Goal: Task Accomplishment & Management: Complete application form

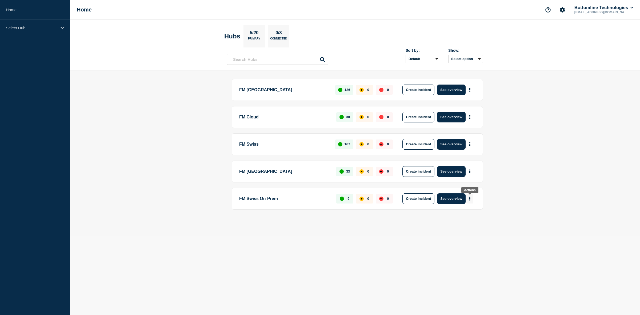
click at [469, 197] on icon "More actions" at bounding box center [470, 198] width 2 height 4
click at [464, 215] on button "Create maintenance" at bounding box center [467, 215] width 36 height 5
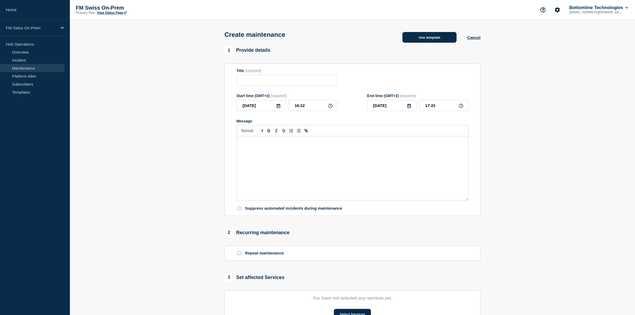
click at [425, 39] on button "Use template" at bounding box center [429, 37] width 54 height 11
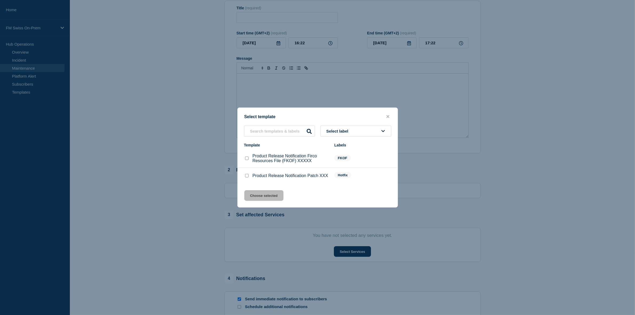
scroll to position [33, 0]
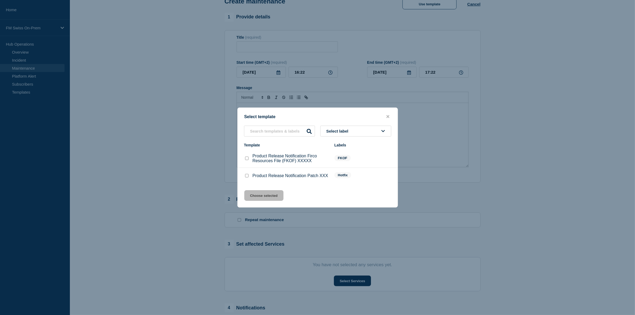
click at [246, 175] on input "Product Release Notification Patch XXX checkbox" at bounding box center [246, 175] width 3 height 3
checkbox input "true"
drag, startPoint x: 266, startPoint y: 198, endPoint x: 269, endPoint y: 196, distance: 3.3
click at [267, 197] on button "Choose selected" at bounding box center [263, 195] width 39 height 11
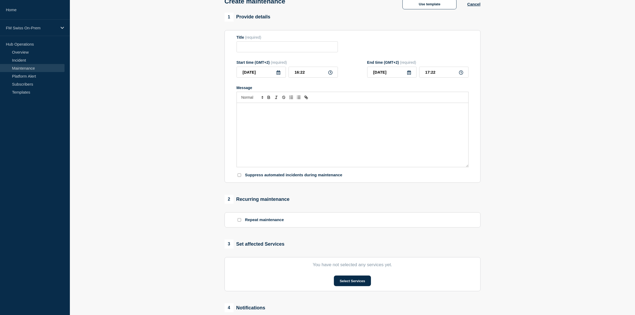
type input "Product Release Notification Patch XXX"
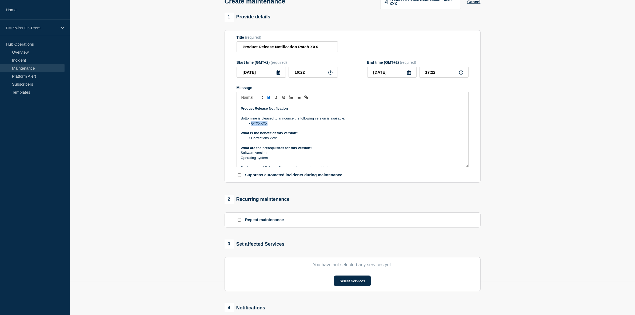
drag, startPoint x: 276, startPoint y: 125, endPoint x: 252, endPoint y: 125, distance: 24.5
click at [252, 125] on li "GTXXXXX" at bounding box center [355, 123] width 218 height 5
click at [277, 157] on p "Operating system -" at bounding box center [352, 157] width 223 height 5
drag, startPoint x: 280, startPoint y: 159, endPoint x: 237, endPoint y: 155, distance: 43.3
click at [237, 155] on div "Product Release Notification Bottomline is pleased to announce the following ve…" at bounding box center [352, 135] width 231 height 64
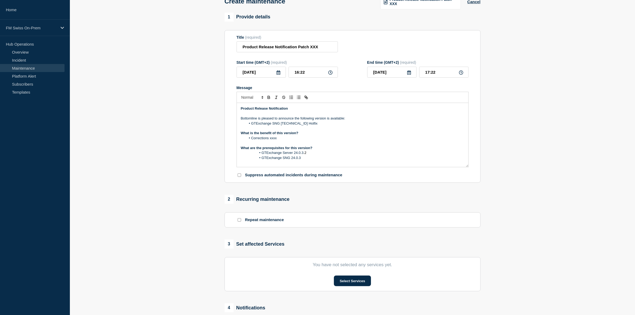
click at [254, 160] on li "GTExchange SNG 24.0.3" at bounding box center [355, 157] width 218 height 5
drag, startPoint x: 282, startPoint y: 139, endPoint x: 237, endPoint y: 135, distance: 44.9
click at [237, 135] on div "Product Release Notification Bottomline is pleased to announce the following ve…" at bounding box center [352, 135] width 231 height 64
click at [283, 140] on li "Corrections xxxx" at bounding box center [355, 138] width 218 height 5
click at [284, 140] on li "Corrections xxxx" at bounding box center [355, 138] width 218 height 5
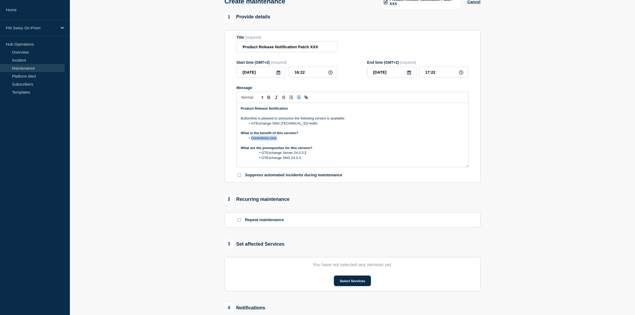
drag, startPoint x: 282, startPoint y: 140, endPoint x: 251, endPoint y: 140, distance: 31.4
click at [251, 140] on li "Corrections xxxx" at bounding box center [355, 138] width 218 height 5
click at [254, 155] on li "GTExchange Server 24.0.3 .2" at bounding box center [355, 152] width 218 height 5
drag, startPoint x: 316, startPoint y: 150, endPoint x: 331, endPoint y: 161, distance: 18.6
click at [316, 150] on p "What are the prerequisites for this version?" at bounding box center [352, 148] width 223 height 5
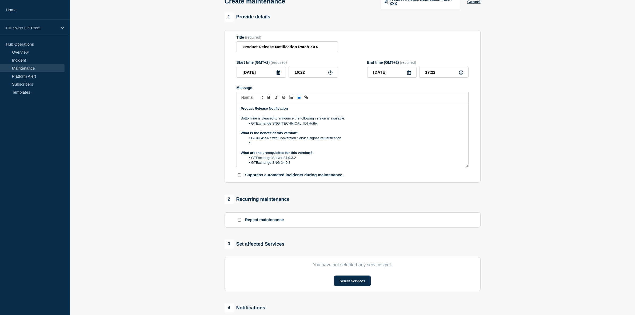
click at [254, 143] on li "Message" at bounding box center [355, 142] width 218 height 5
click at [253, 149] on li "Message" at bounding box center [355, 148] width 218 height 5
click at [363, 153] on p "Message" at bounding box center [352, 152] width 223 height 5
click at [361, 149] on li "GTX-65097 Cannot stop SwiftNet simulator with swift_[DOMAIN_NAME]" at bounding box center [355, 148] width 218 height 5
click at [362, 155] on li "GTX-65098 swift_[DOMAIN_NAME] stop_sng does not stop orphan InterAct clients" at bounding box center [355, 152] width 218 height 5
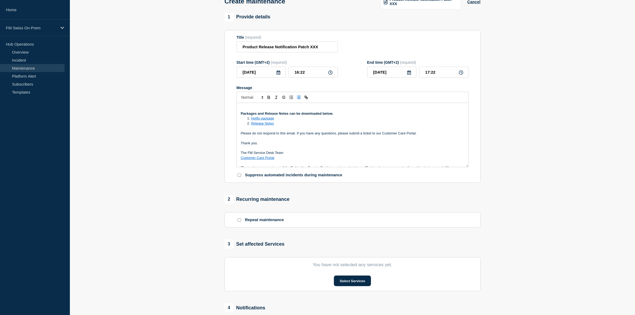
scroll to position [67, 0]
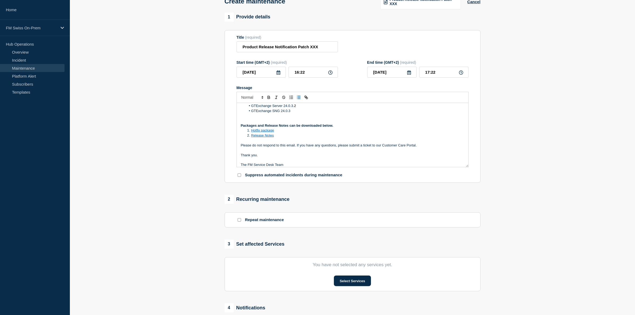
click at [257, 132] on link "Hotfix package" at bounding box center [262, 130] width 23 height 4
click at [273, 140] on link at bounding box center [274, 140] width 13 height 4
type input "Hotfix%20link"
click at [322, 136] on li "Release Notes" at bounding box center [355, 135] width 218 height 5
click at [266, 131] on link "Hotfix package" at bounding box center [262, 130] width 23 height 4
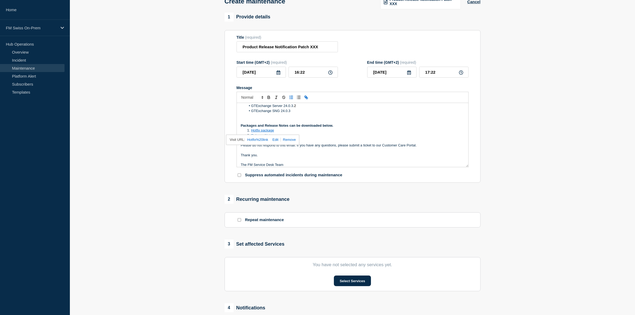
click at [276, 141] on link at bounding box center [274, 140] width 13 height 4
click at [306, 131] on li "Hotfix package" at bounding box center [355, 130] width 218 height 5
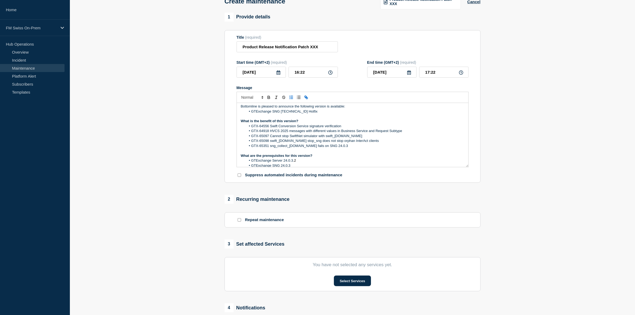
scroll to position [0, 0]
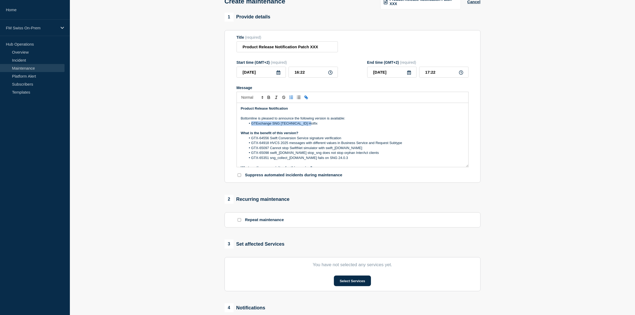
drag, startPoint x: 305, startPoint y: 124, endPoint x: 251, endPoint y: 123, distance: 54.4
click at [251, 123] on li "GTExchange SNG [TECHNICAL_ID] Hotfix" at bounding box center [355, 123] width 218 height 5
copy li "GTExchange SNG [TECHNICAL_ID] Hotfix"
click at [311, 47] on input "Product Release Notification Patch XXX" at bounding box center [286, 46] width 101 height 11
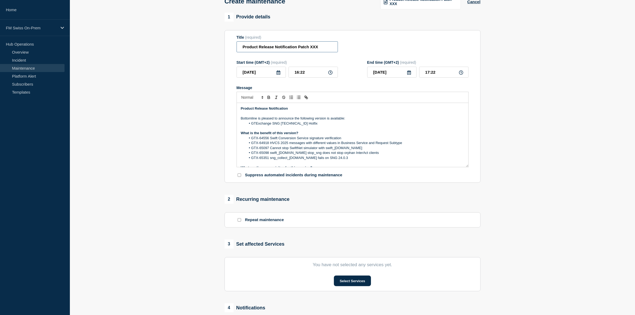
paste input "GTExchange SNG [TECHNICAL_ID] Hotfix"
type input "Product Release Notification Patch GTExchange SNG [TECHNICAL_ID] Hotfix"
click at [310, 128] on p "Message" at bounding box center [352, 128] width 223 height 5
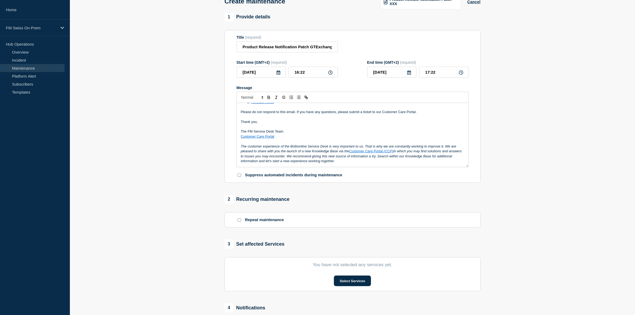
scroll to position [67, 0]
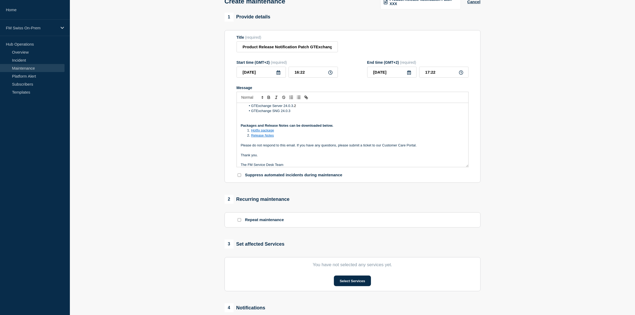
click at [260, 132] on link "Hotfix package" at bounding box center [262, 130] width 23 height 4
click at [276, 142] on link at bounding box center [274, 140] width 13 height 4
paste input "[URL][DOMAIN_NAME]"
click at [294, 142] on link at bounding box center [292, 140] width 12 height 4
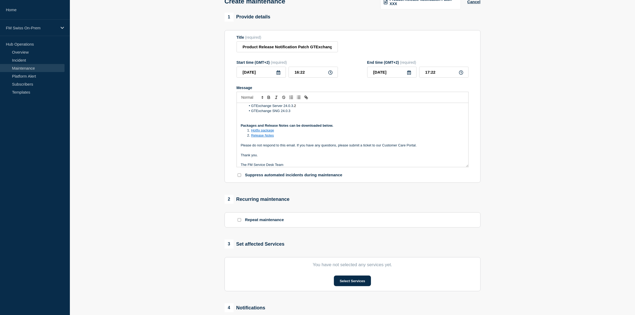
click at [261, 137] on link "Release Notes" at bounding box center [262, 135] width 23 height 4
click at [271, 146] on link at bounding box center [272, 145] width 13 height 4
paste input "[URL][DOMAIN_NAME]"
click at [298, 146] on link at bounding box center [293, 145] width 12 height 4
click at [260, 132] on link "Hotfix package" at bounding box center [262, 130] width 23 height 4
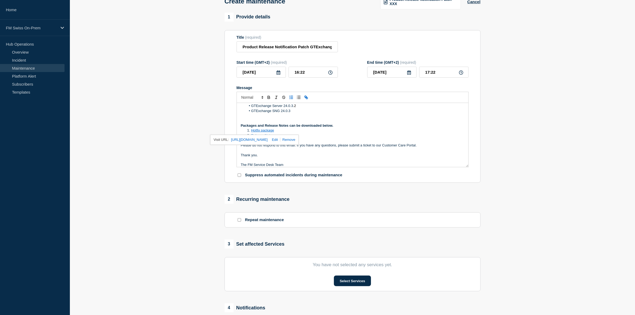
click at [280, 142] on link at bounding box center [274, 140] width 13 height 4
type input "[URL][DOMAIN_NAME]"
paste input "[URL][DOMAIN_NAME]"
type input "[URL][DOMAIN_NAME]"
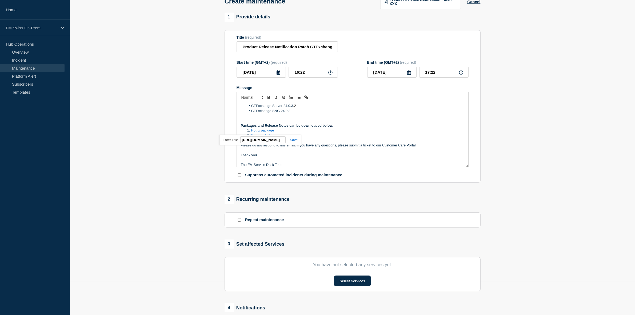
scroll to position [0, 0]
click at [291, 140] on link at bounding box center [291, 140] width 12 height 4
click at [258, 136] on link "Release Notes" at bounding box center [262, 135] width 23 height 4
click at [303, 127] on strong "Packages and Release Notes can be downloaded below." at bounding box center [287, 125] width 92 height 4
click at [265, 132] on link "Hotfix package" at bounding box center [262, 130] width 23 height 4
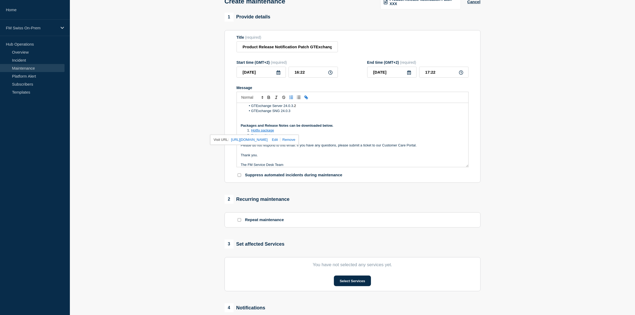
click at [328, 127] on strong "Packages and Release Notes can be downloaded below." at bounding box center [287, 125] width 92 height 4
click at [581, 45] on section "1 Provide details Title (required) Product Release Notification Patch GTExchang…" at bounding box center [352, 198] width 565 height 370
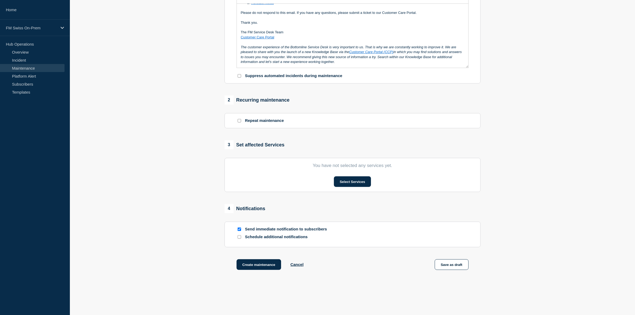
scroll to position [133, 0]
click at [346, 181] on button "Select Services" at bounding box center [352, 180] width 37 height 11
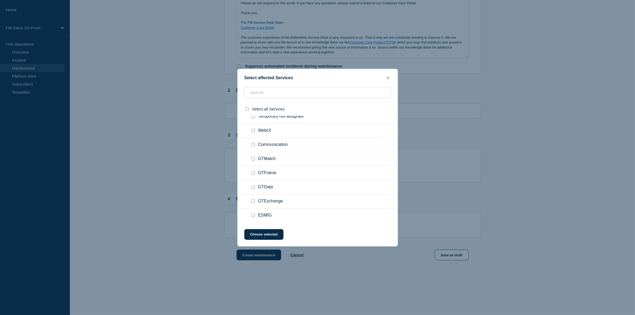
scroll to position [151, 0]
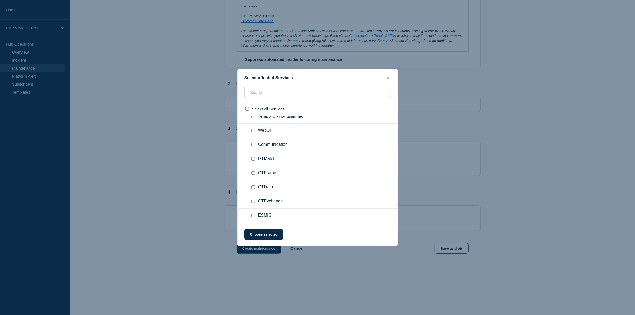
click at [254, 202] on input "GTExchange checkbox" at bounding box center [252, 200] width 3 height 3
checkbox input "true"
click at [271, 233] on button "Choose selected" at bounding box center [263, 234] width 39 height 11
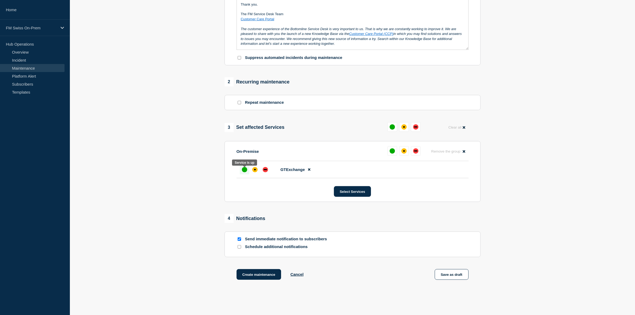
click at [243, 170] on div "up" at bounding box center [244, 169] width 5 height 5
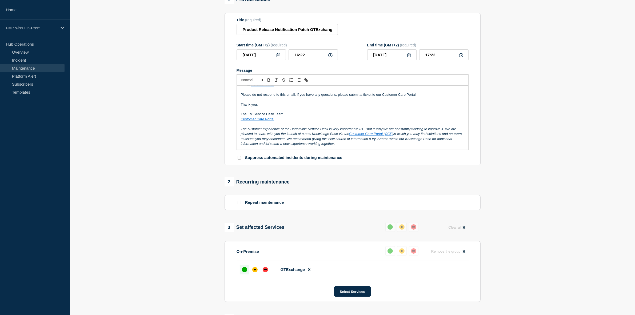
scroll to position [0, 0]
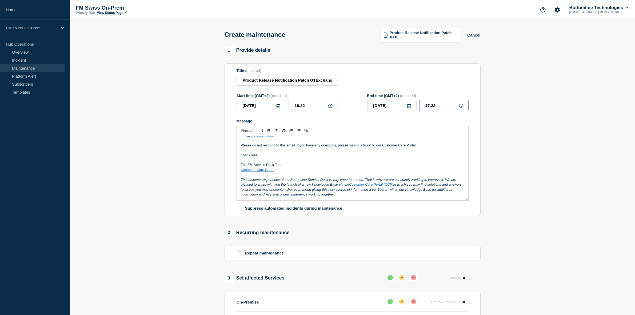
click at [426, 107] on input "17:22" at bounding box center [443, 105] width 49 height 11
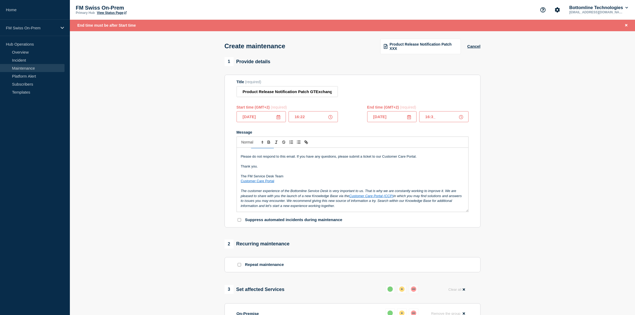
type input "16:34"
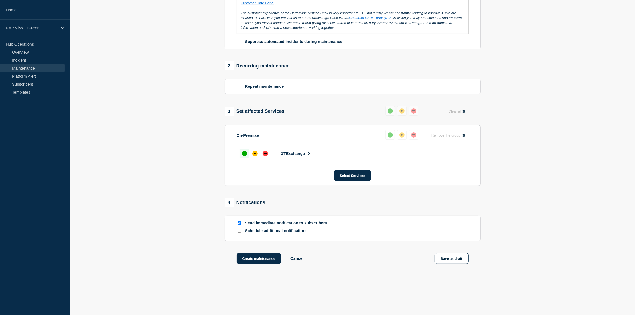
scroll to position [179, 0]
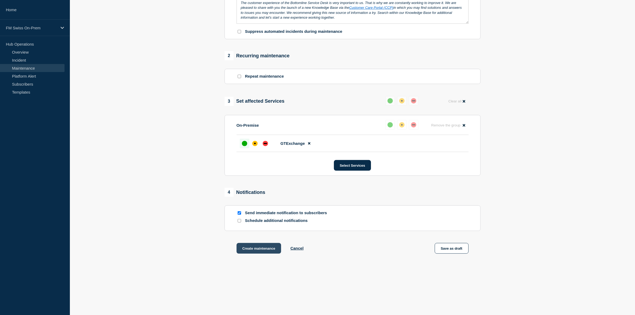
click at [263, 248] on button "Create maintenance" at bounding box center [258, 248] width 45 height 11
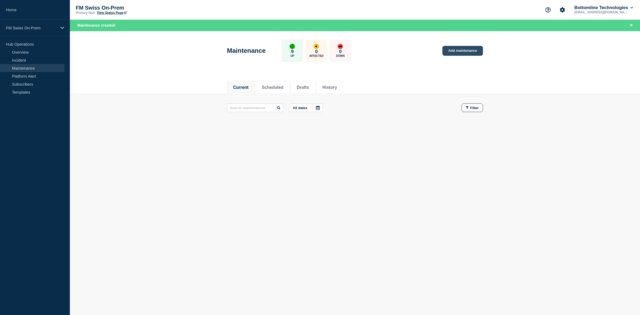
click at [452, 48] on link "Add maintenance" at bounding box center [462, 51] width 41 height 10
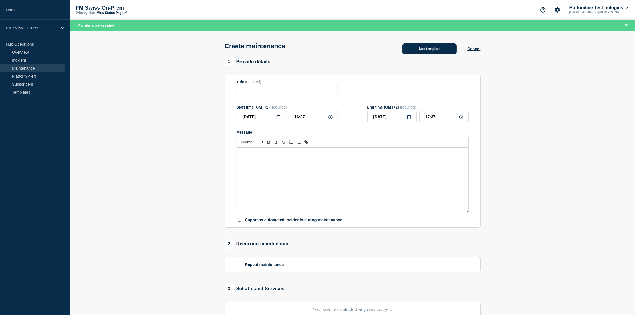
click at [419, 51] on button "Use template" at bounding box center [429, 48] width 54 height 11
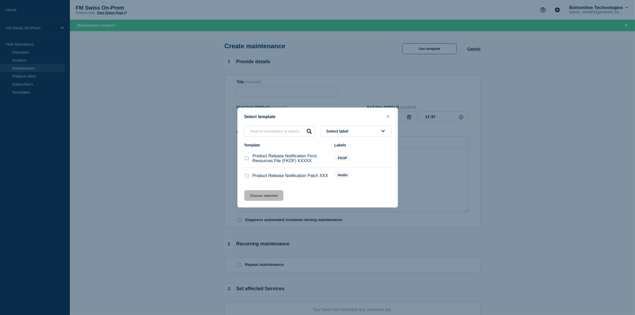
click at [247, 175] on input "Product Release Notification Patch XXX checkbox" at bounding box center [246, 175] width 3 height 3
checkbox input "true"
click at [267, 196] on button "Choose selected" at bounding box center [263, 195] width 39 height 11
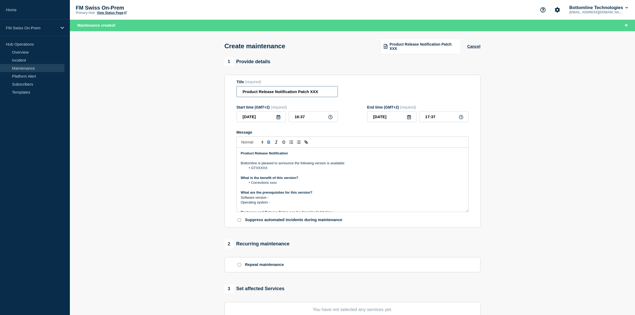
click at [320, 92] on input "Product Release Notification Patch XXX" at bounding box center [286, 91] width 101 height 11
drag, startPoint x: 322, startPoint y: 92, endPoint x: 132, endPoint y: 83, distance: 190.2
click at [132, 83] on section "1 Provide details Title (required) Product Release Notification Patch XXX Start…" at bounding box center [352, 242] width 565 height 370
paste input "GTExchange Server [TECHNICAL_ID] Hotfix"
type input "GTExchange Server [TECHNICAL_ID] Hotfix"
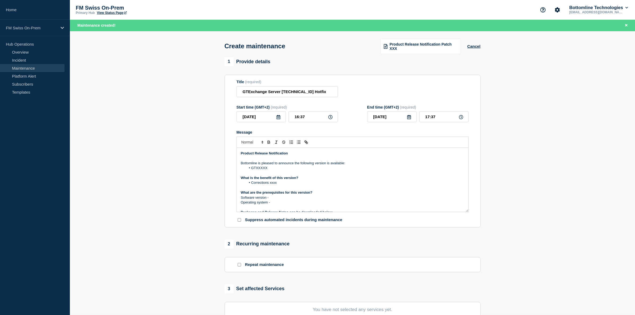
click at [262, 169] on li "GTXXXXX" at bounding box center [355, 167] width 218 height 5
drag, startPoint x: 280, startPoint y: 184, endPoint x: 252, endPoint y: 182, distance: 27.8
click at [252, 183] on li "Corrections xxxx" at bounding box center [355, 182] width 218 height 5
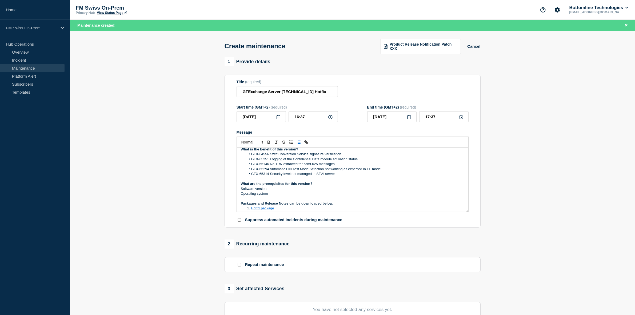
scroll to position [28, 0]
drag, startPoint x: 270, startPoint y: 193, endPoint x: 272, endPoint y: 195, distance: 3.2
click at [270, 193] on p "Operating system -" at bounding box center [352, 193] width 223 height 5
drag, startPoint x: 273, startPoint y: 196, endPoint x: 240, endPoint y: 190, distance: 33.6
click at [240, 190] on div "Product Release Notification Bottomline is pleased to announce the following ve…" at bounding box center [352, 180] width 231 height 64
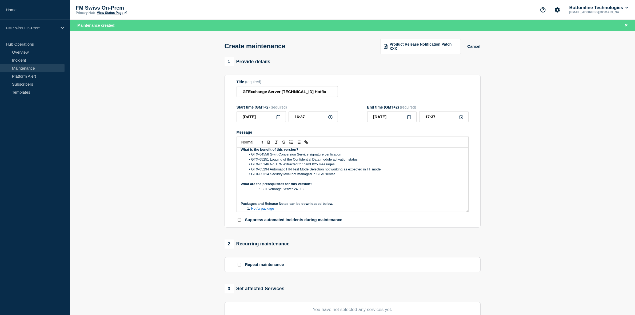
click at [261, 189] on span "Message" at bounding box center [261, 189] width 0 height 5
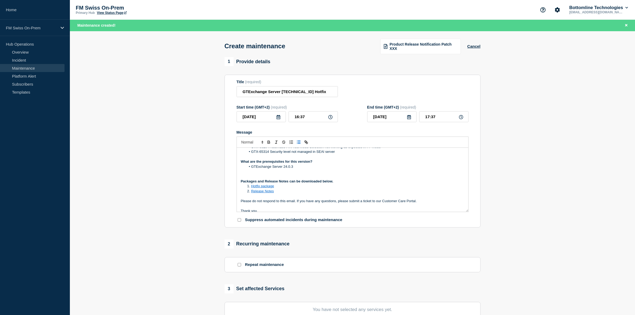
scroll to position [62, 0]
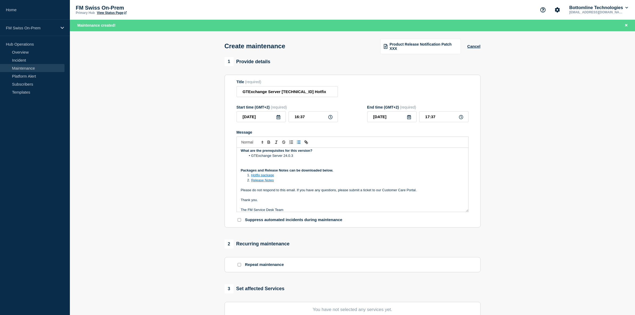
click at [263, 175] on link "Hotfix package" at bounding box center [262, 175] width 23 height 4
click at [276, 186] on link at bounding box center [274, 184] width 13 height 4
paste input "[URL][DOMAIN_NAME]"
click at [296, 187] on link at bounding box center [294, 185] width 12 height 4
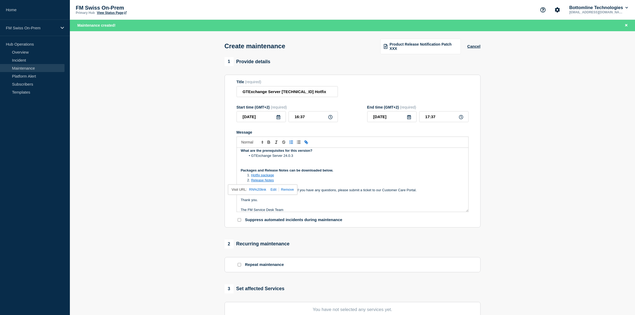
drag, startPoint x: 265, startPoint y: 181, endPoint x: 273, endPoint y: 191, distance: 11.8
click at [273, 191] on link at bounding box center [272, 189] width 13 height 4
paste input "[URL][DOMAIN_NAME]"
type input "[URL][DOMAIN_NAME]"
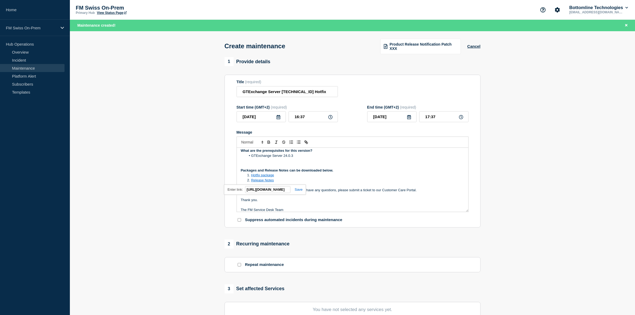
click at [302, 189] on link at bounding box center [296, 189] width 12 height 4
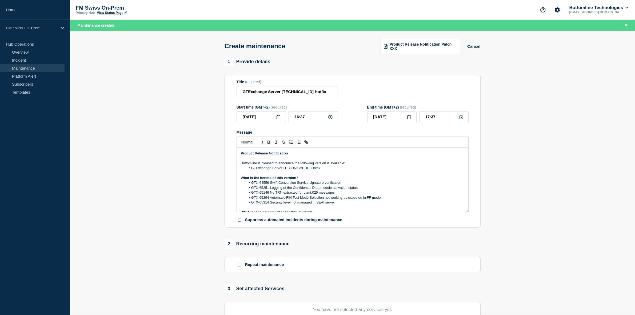
scroll to position [67, 0]
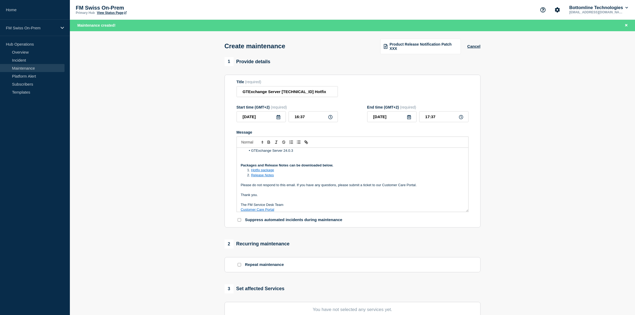
click at [264, 177] on link "Release Notes" at bounding box center [262, 175] width 23 height 4
click at [267, 186] on link "[URL][DOMAIN_NAME]" at bounding box center [249, 184] width 37 height 7
click at [260, 171] on link "Hotfix package" at bounding box center [262, 170] width 23 height 4
click at [267, 180] on link "[URL][DOMAIN_NAME]" at bounding box center [249, 179] width 37 height 7
click at [599, 61] on section "1 Provide details Title (required) GTExchange Server [TECHNICAL_ID] Hotfix Star…" at bounding box center [352, 242] width 565 height 370
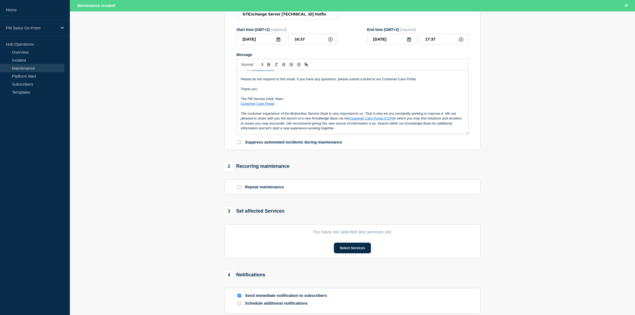
scroll to position [133, 0]
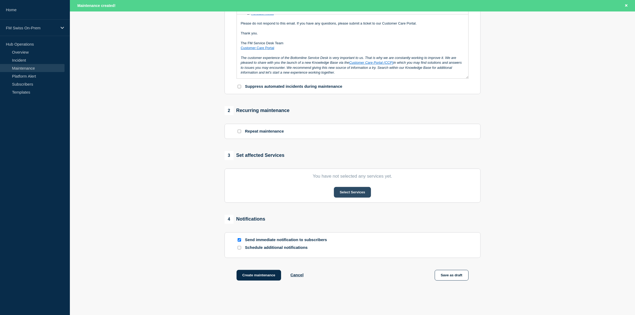
click at [354, 193] on button "Select Services" at bounding box center [352, 192] width 37 height 11
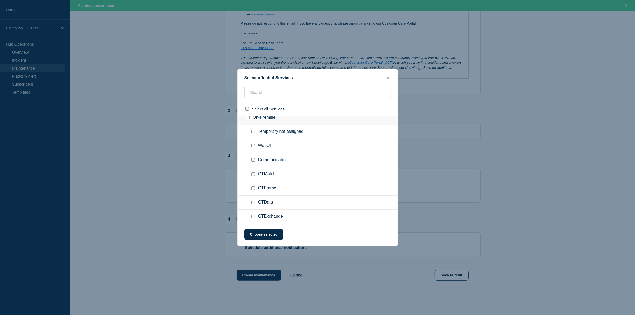
scroll to position [49, 0]
click at [253, 202] on input "GTExchange checkbox" at bounding box center [252, 200] width 3 height 3
checkbox input "true"
drag, startPoint x: 277, startPoint y: 233, endPoint x: 281, endPoint y: 231, distance: 4.4
click at [277, 232] on button "Choose selected" at bounding box center [263, 234] width 39 height 11
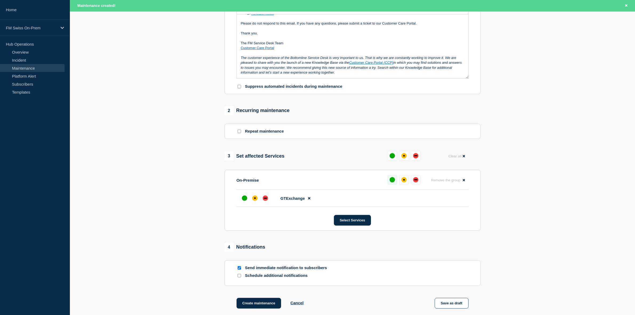
click at [393, 182] on div "up" at bounding box center [391, 179] width 5 height 5
click at [243, 201] on div "up" at bounding box center [244, 197] width 5 height 5
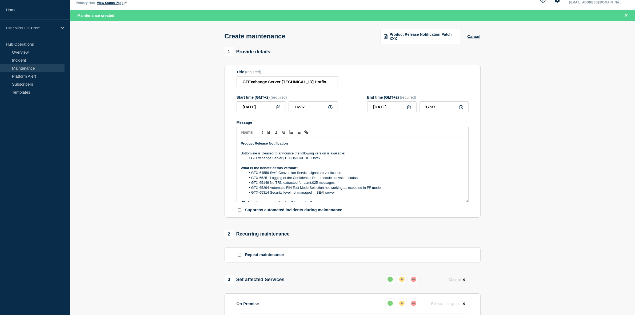
scroll to position [0, 0]
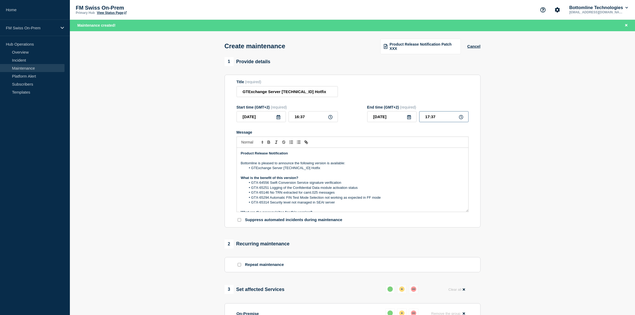
click at [427, 119] on input "17:37" at bounding box center [443, 116] width 49 height 11
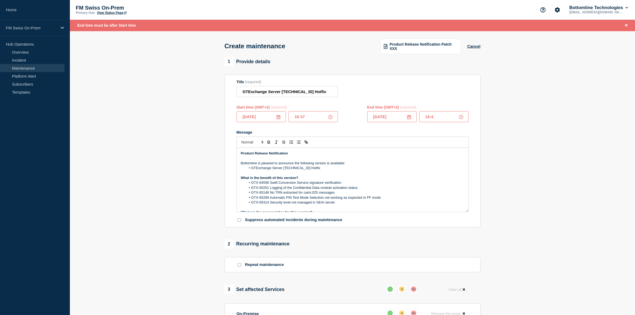
type input "16:40"
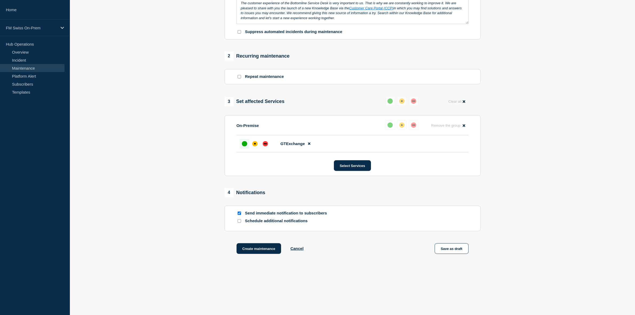
scroll to position [179, 0]
click at [257, 249] on button "Create maintenance" at bounding box center [258, 248] width 45 height 11
